Goal: Find specific page/section: Find specific page/section

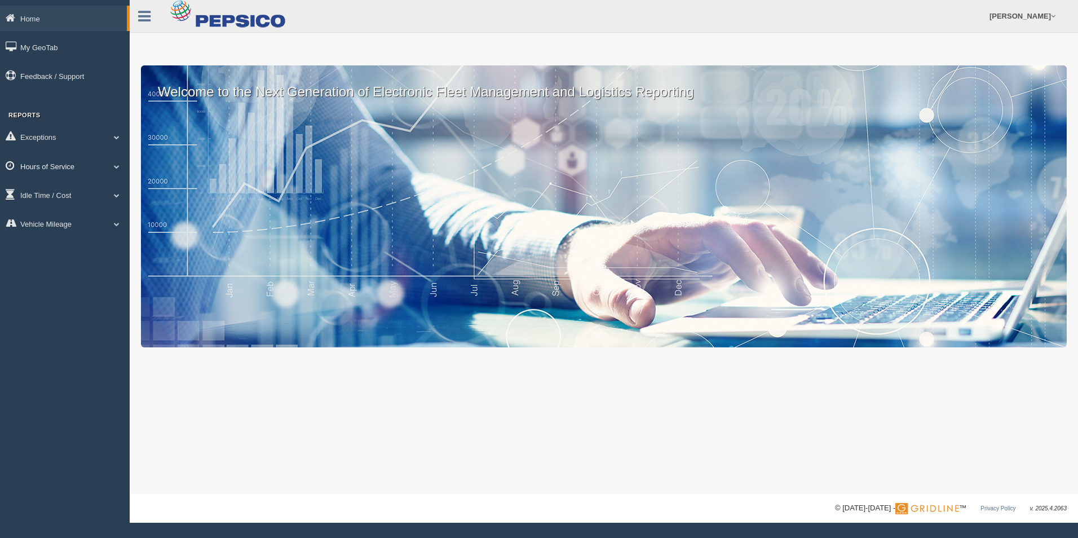
click at [111, 162] on link "Hours of Service" at bounding box center [65, 165] width 130 height 25
click at [107, 194] on link "HOS Explanation Reports" at bounding box center [73, 192] width 107 height 20
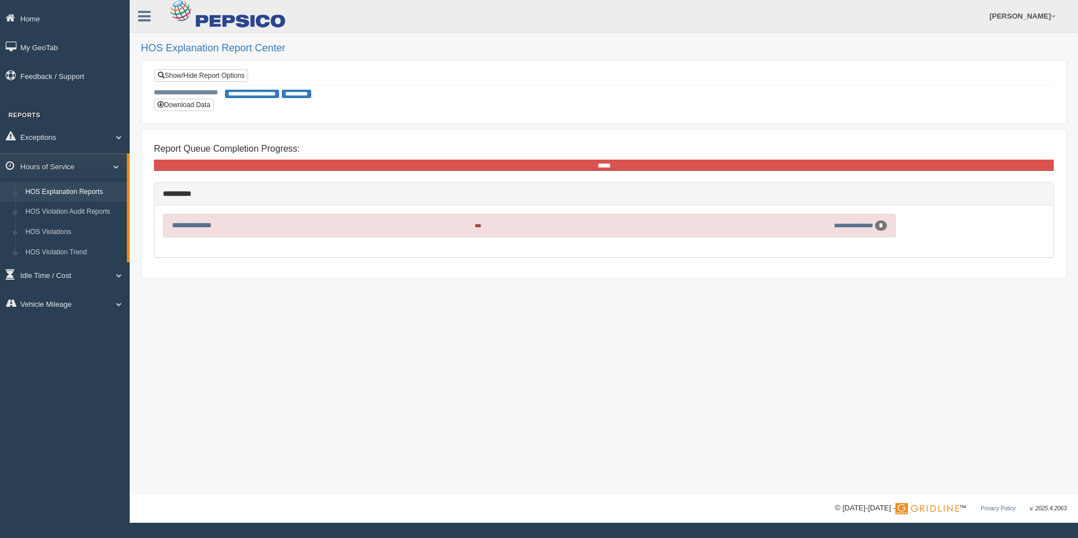
click at [591, 100] on div "**********" at bounding box center [604, 91] width 900 height 45
